Goal: Navigation & Orientation: Find specific page/section

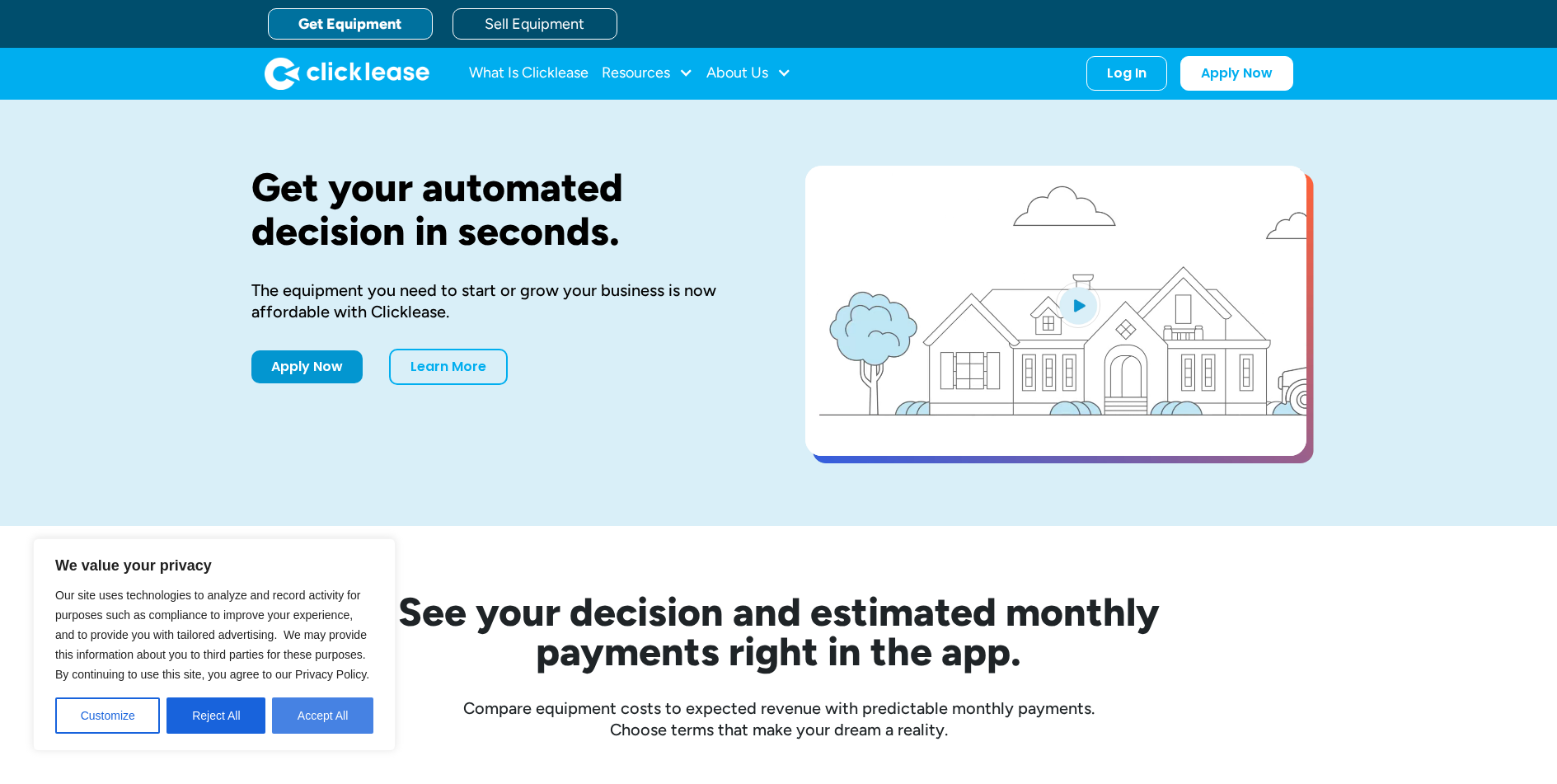
click at [351, 725] on button "Accept All" at bounding box center [323, 715] width 102 height 36
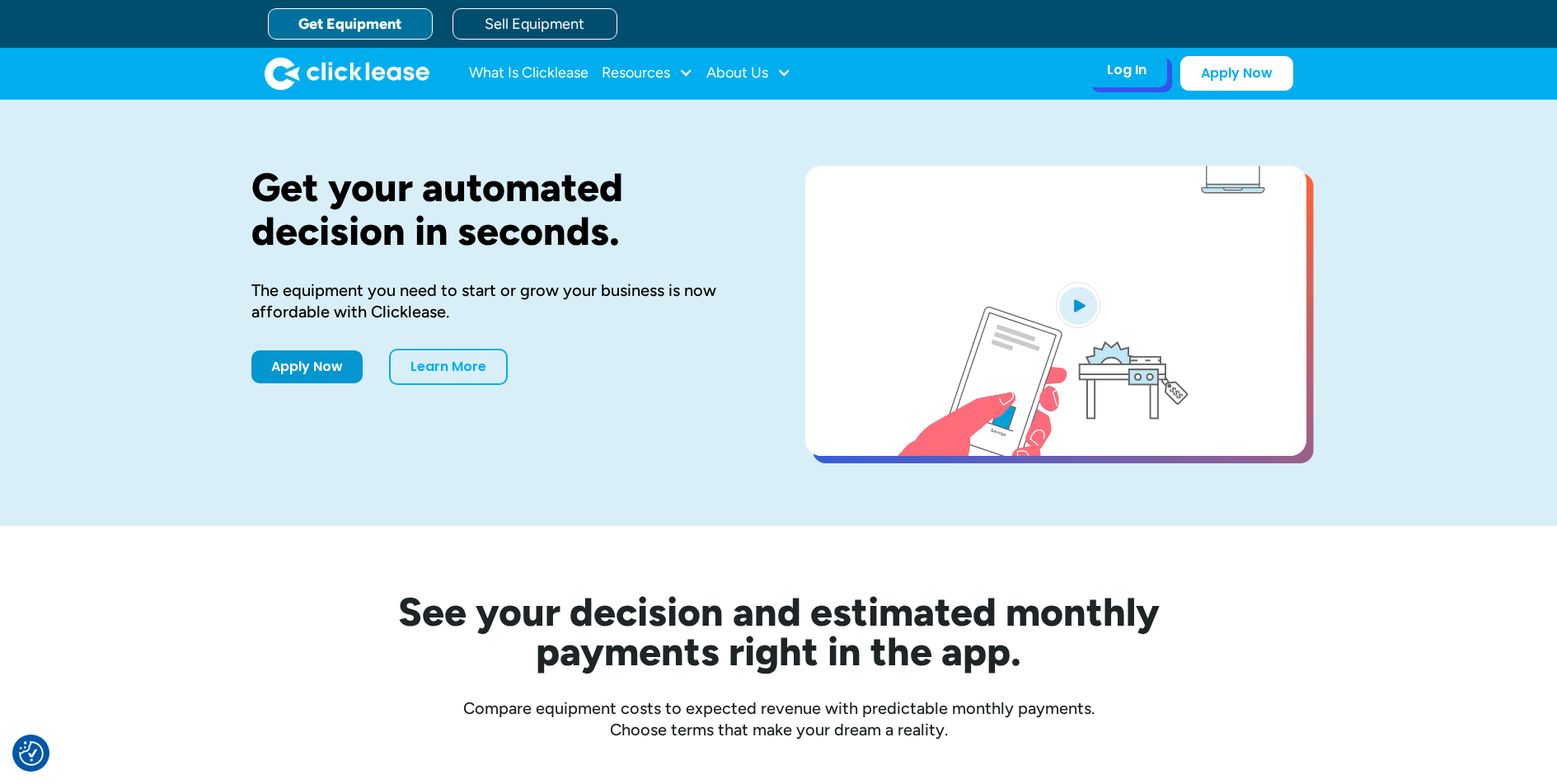
click at [1137, 71] on div "Log In" at bounding box center [1126, 70] width 40 height 16
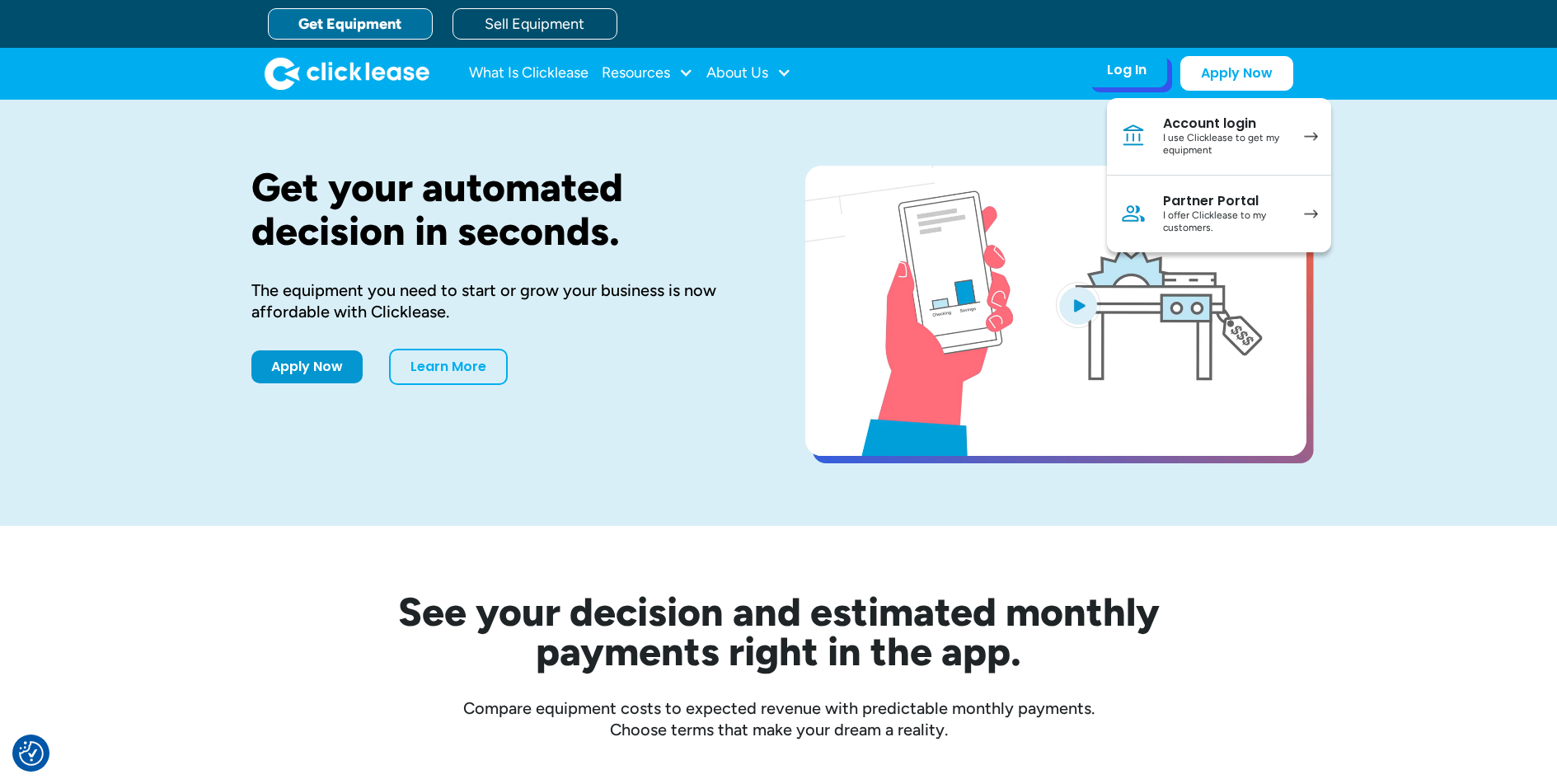
click at [1270, 230] on div "I offer Clicklease to my customers." at bounding box center [1225, 222] width 125 height 25
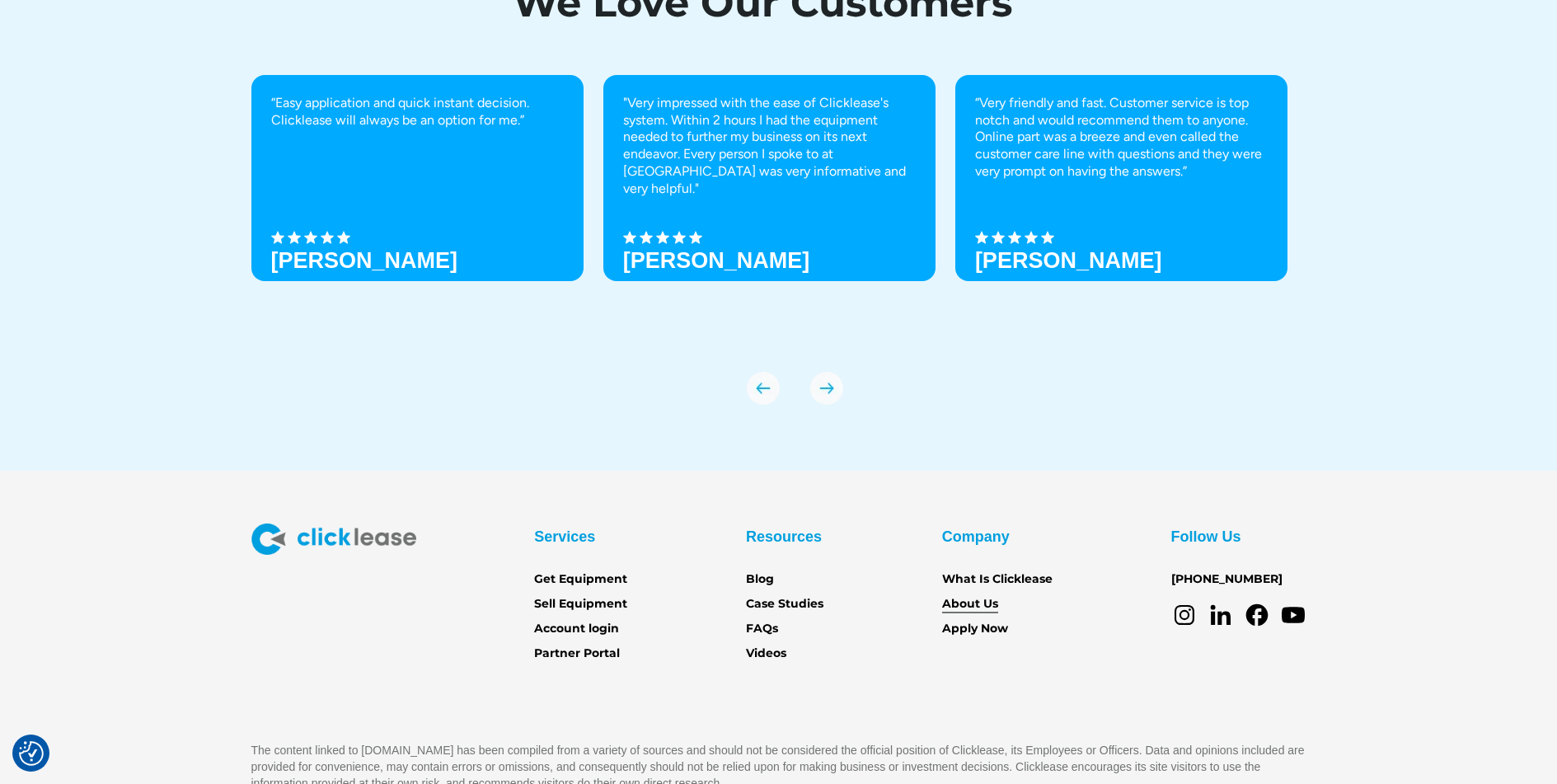
click at [966, 606] on link "About Us" at bounding box center [970, 603] width 56 height 18
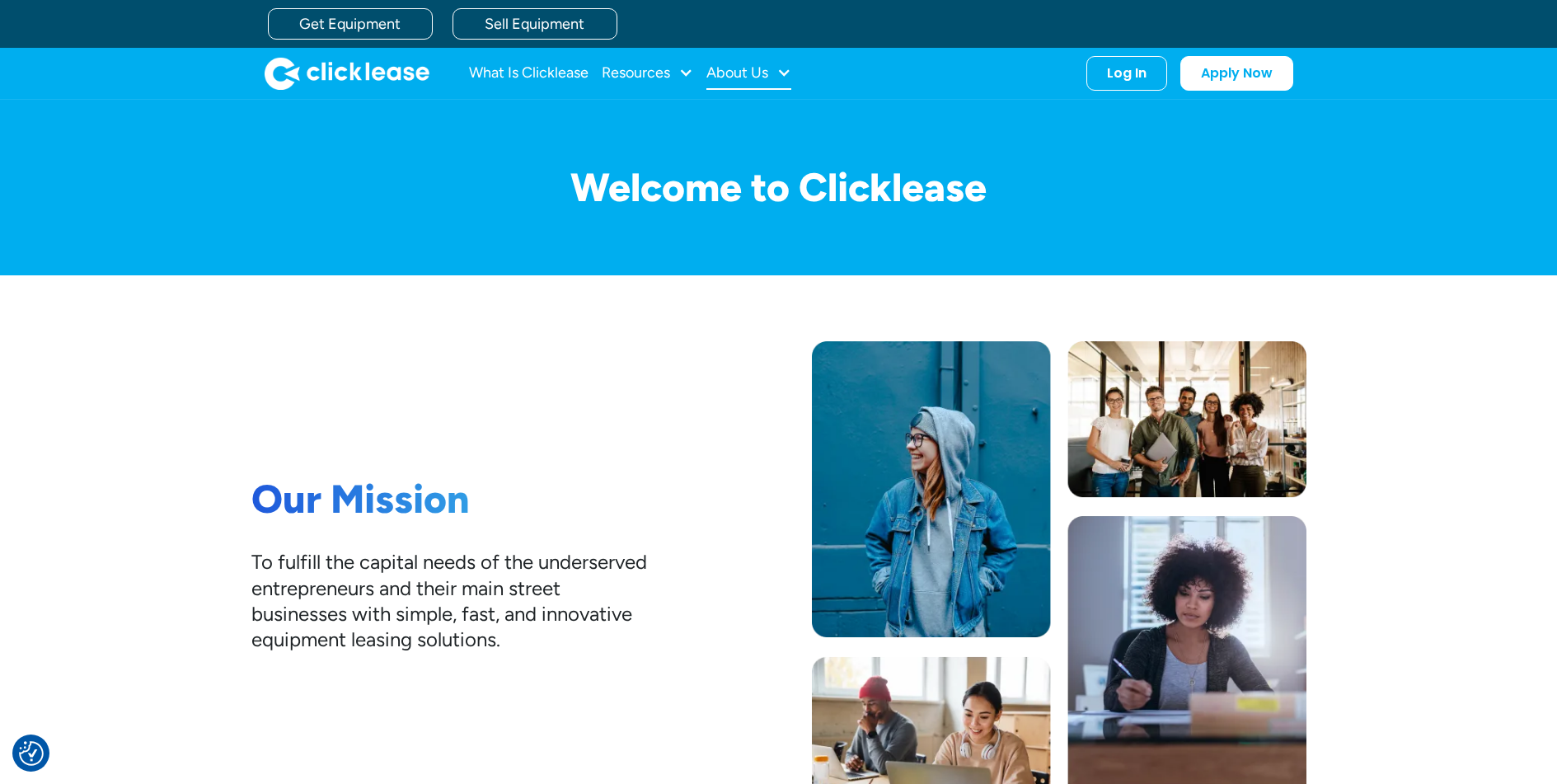
click at [750, 73] on div "About Us" at bounding box center [737, 73] width 62 height 0
click at [741, 125] on link "About Us" at bounding box center [751, 127] width 71 height 31
